Goal: Information Seeking & Learning: Learn about a topic

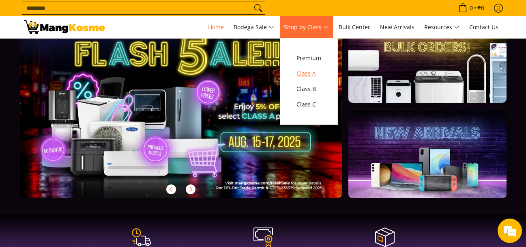
click at [309, 75] on span "Class A" at bounding box center [309, 74] width 25 height 10
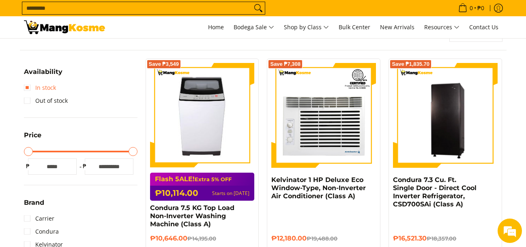
click at [45, 86] on link "In stock" at bounding box center [40, 87] width 32 height 13
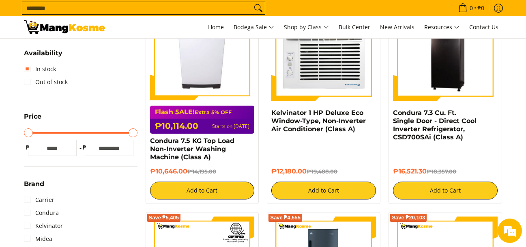
scroll to position [270, 0]
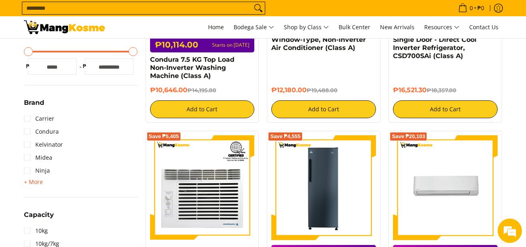
click at [30, 179] on span "+ More" at bounding box center [33, 182] width 19 height 6
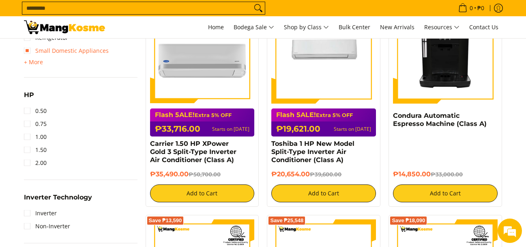
scroll to position [635, 0]
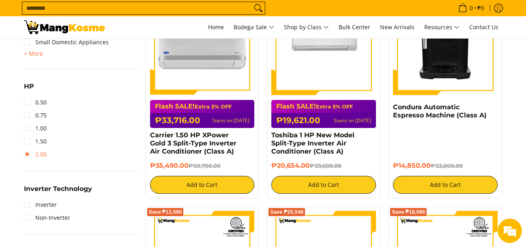
click at [27, 155] on link "2.00" at bounding box center [35, 154] width 23 height 13
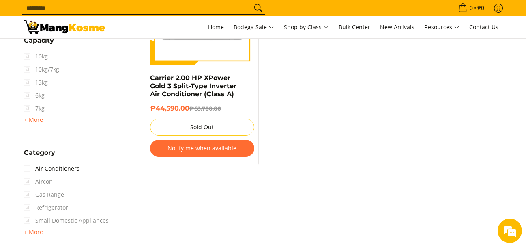
scroll to position [473, 0]
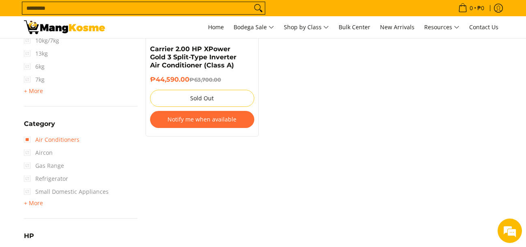
click at [29, 138] on link "Air Conditioners" at bounding box center [52, 139] width 56 height 13
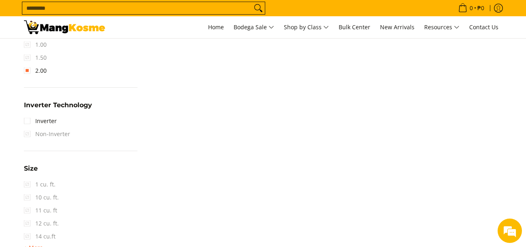
scroll to position [720, 0]
click at [32, 121] on link "Inverter" at bounding box center [40, 120] width 33 height 13
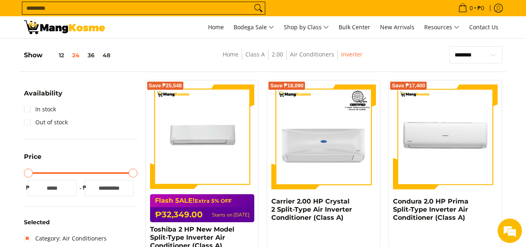
scroll to position [86, 0]
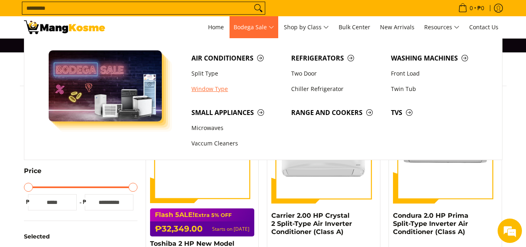
click at [202, 86] on link "Window Type" at bounding box center [237, 88] width 100 height 15
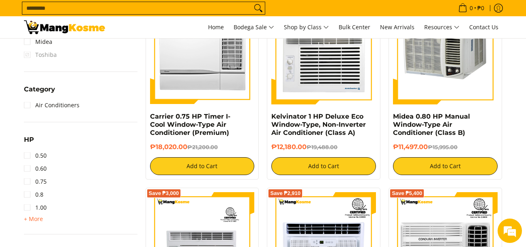
scroll to position [406, 0]
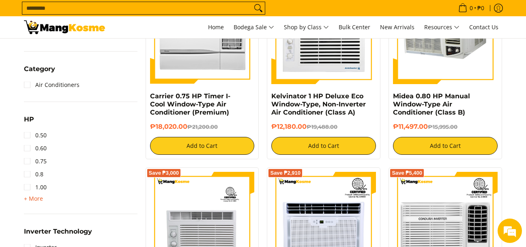
click at [33, 200] on span "+ More" at bounding box center [33, 198] width 19 height 6
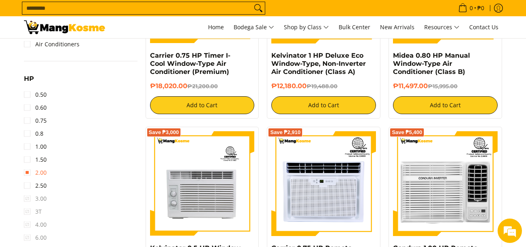
click at [27, 174] on link "2.00" at bounding box center [35, 172] width 23 height 13
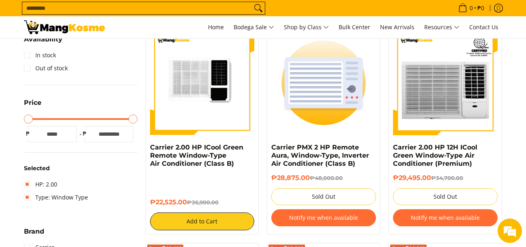
scroll to position [108, 0]
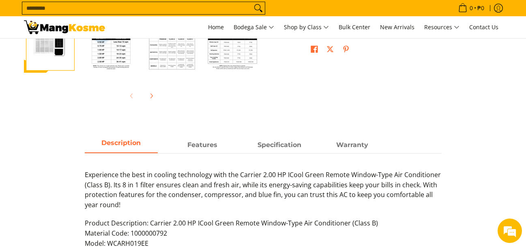
scroll to position [325, 0]
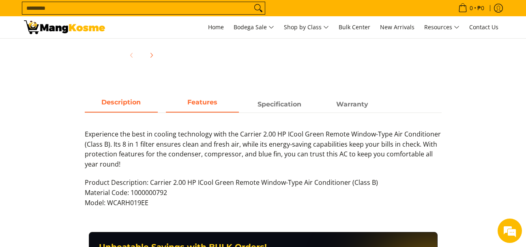
click at [206, 103] on span "Features" at bounding box center [202, 104] width 73 height 15
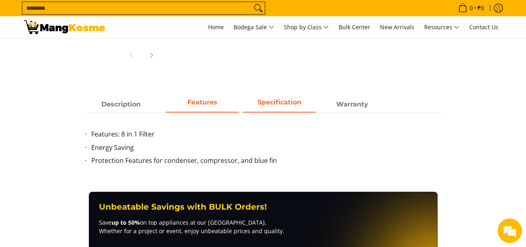
click at [306, 101] on span "Specification" at bounding box center [279, 104] width 73 height 15
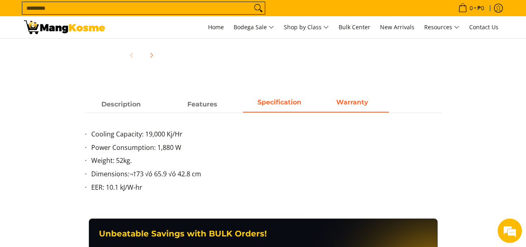
click at [369, 100] on span "Warranty" at bounding box center [352, 104] width 73 height 15
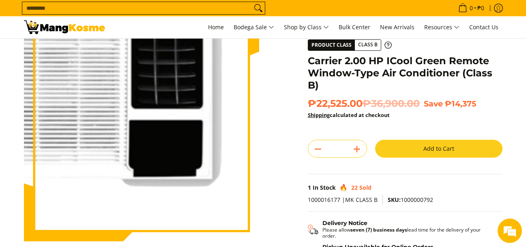
scroll to position [122, 0]
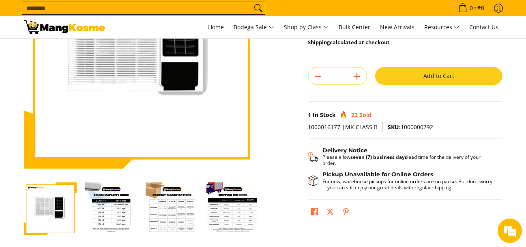
click at [116, 207] on img "Carrier 2.00 HP ICool Green Remote Window-Type Air Conditioner (Class B)-2" at bounding box center [111, 208] width 53 height 53
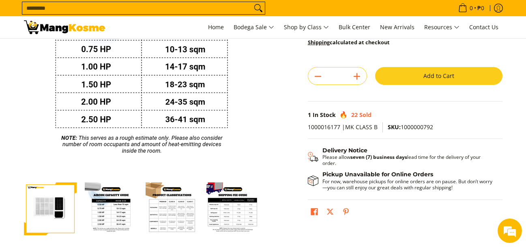
click at [195, 220] on img "Carrier 2.00 HP ICool Green Remote Window-Type Air Conditioner (Class B)-3" at bounding box center [172, 208] width 53 height 53
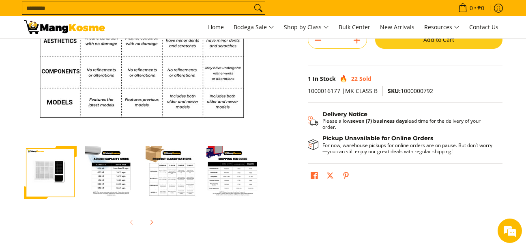
scroll to position [243, 0]
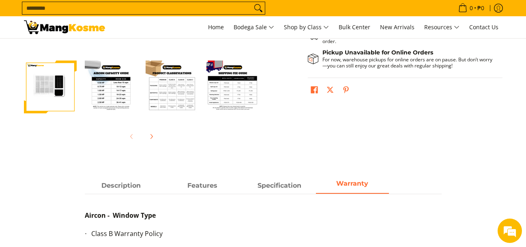
click at [164, 93] on img "Carrier 2.00 HP ICool Green Remote Window-Type Air Conditioner (Class B)-3" at bounding box center [172, 86] width 53 height 53
click at [211, 97] on img "Carrier 2.00 HP ICool Green Remote Window-Type Air Conditioner (Class B)-4" at bounding box center [233, 86] width 53 height 53
click at [231, 93] on img "Carrier 2.00 HP ICool Green Remote Window-Type Air Conditioner (Class B)-4" at bounding box center [233, 86] width 53 height 53
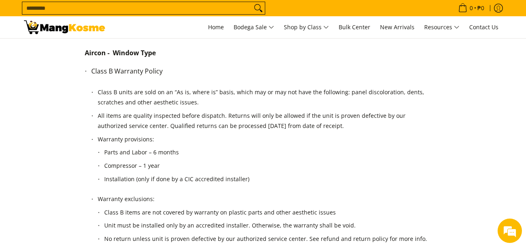
scroll to position [284, 0]
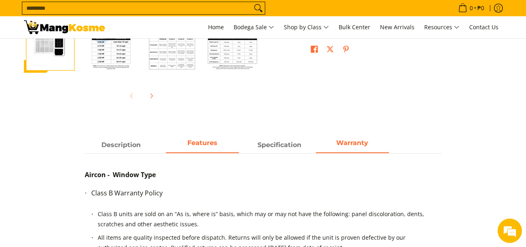
drag, startPoint x: 229, startPoint y: 141, endPoint x: 236, endPoint y: 139, distance: 7.3
click at [228, 141] on span "Features" at bounding box center [202, 145] width 73 height 15
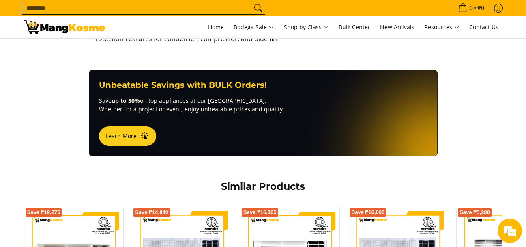
scroll to position [325, 0]
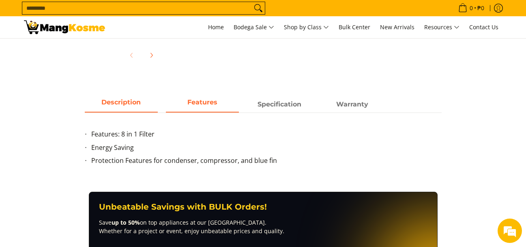
click at [118, 108] on span "Description" at bounding box center [121, 104] width 73 height 15
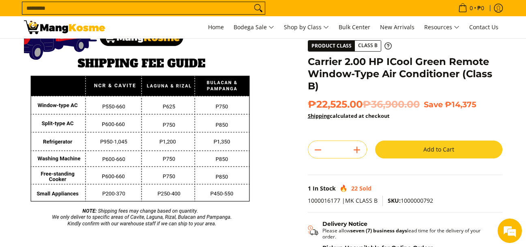
scroll to position [0, 0]
